Goal: Answer question/provide support: Share knowledge or assist other users

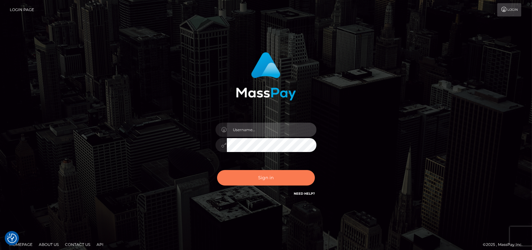
type input "petros.[PERSON_NAME]"
click at [251, 176] on button "Sign in" at bounding box center [266, 177] width 98 height 15
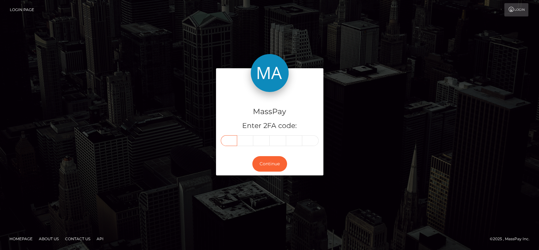
click at [228, 141] on input "text" at bounding box center [229, 140] width 16 height 11
type input "0"
type input "5"
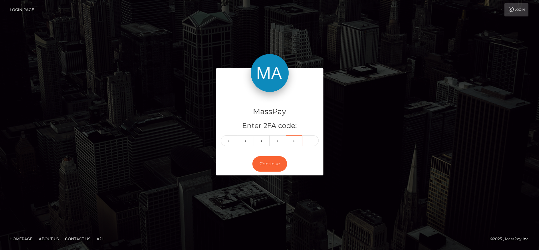
type input "0"
type input "6"
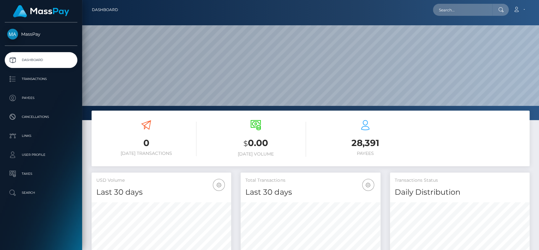
scroll to position [111, 140]
click at [451, 10] on input "text" at bounding box center [462, 10] width 59 height 12
paste input "nguyenhoa6623@gmail.com"
type input "n"
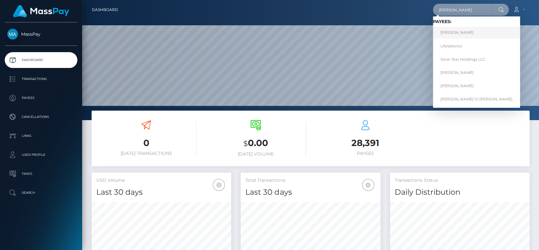
type input "john"
click at [462, 37] on link "John M Doe" at bounding box center [476, 33] width 87 height 12
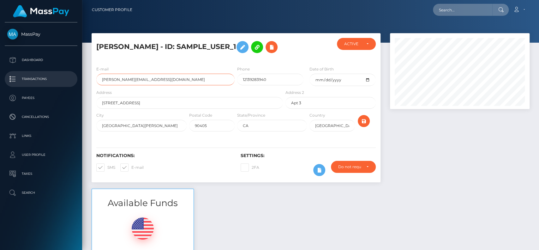
drag, startPoint x: 141, startPoint y: 77, endPoint x: 0, endPoint y: 78, distance: 141.1
click at [0, 78] on div "MassPay Dashboard Transactions Payees Cancellations Links User Profile" at bounding box center [269, 125] width 539 height 250
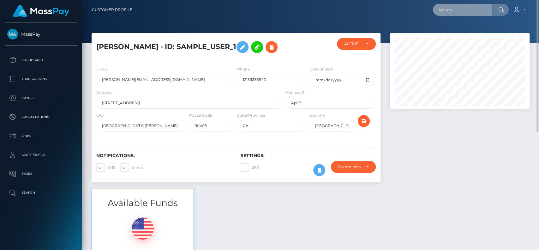
click at [450, 9] on input "text" at bounding box center [462, 10] width 59 height 12
paste input "john@aol.com"
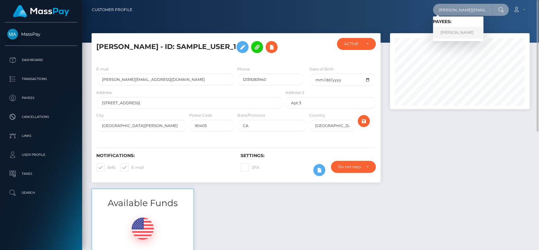
type input "john@aol.com"
click at [460, 30] on link "John M Doe" at bounding box center [458, 33] width 51 height 12
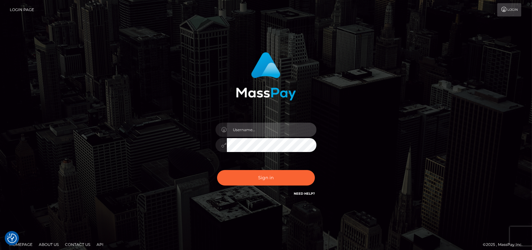
type input "petros.kidane"
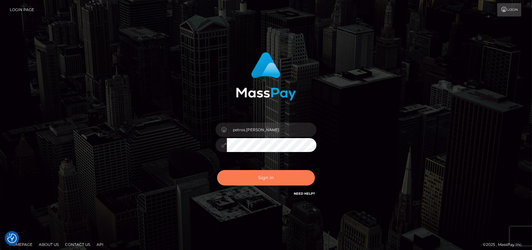
click at [276, 174] on button "Sign in" at bounding box center [266, 177] width 98 height 15
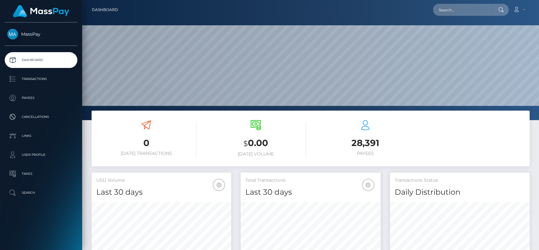
scroll to position [111, 140]
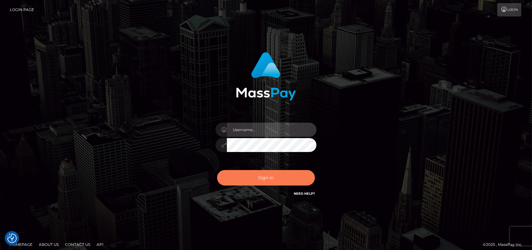
type input "petros.[PERSON_NAME]"
click at [255, 170] on button "Sign in" at bounding box center [266, 177] width 98 height 15
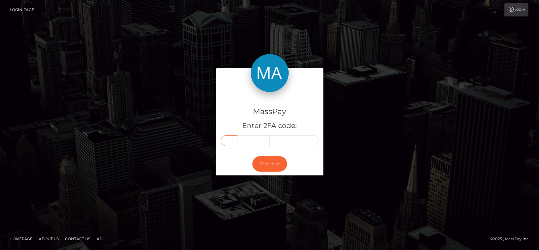
click at [230, 137] on input "text" at bounding box center [229, 140] width 16 height 11
type input "5"
type input "0"
type input "5"
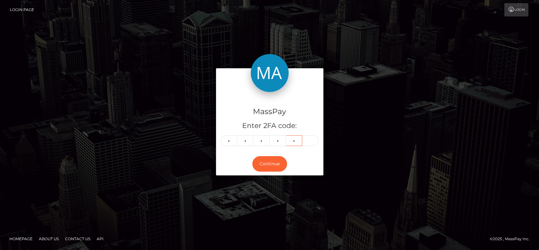
type input "0"
type input "4"
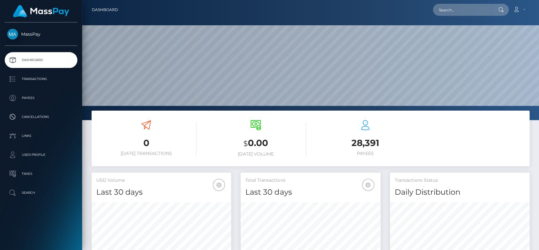
scroll to position [111, 140]
click at [451, 11] on input "text" at bounding box center [462, 10] width 59 height 12
paste input "HubSpot Forms • 33 minutes ago To: MassPay Support Team, Masspay Support Show m…"
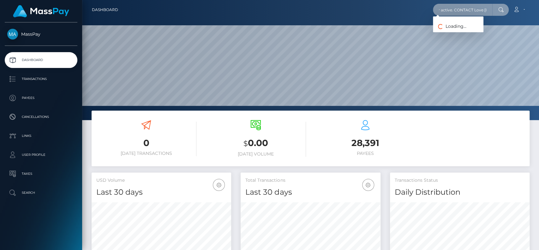
paste input "sevyndivine20@gmail.com"
type input "sevyndivine20@gmail.com"
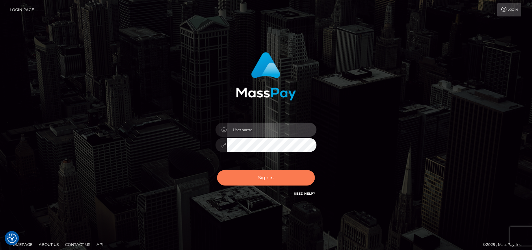
type input "petros.kidane"
click at [284, 174] on button "Sign in" at bounding box center [266, 177] width 98 height 15
